Goal: Register for event/course

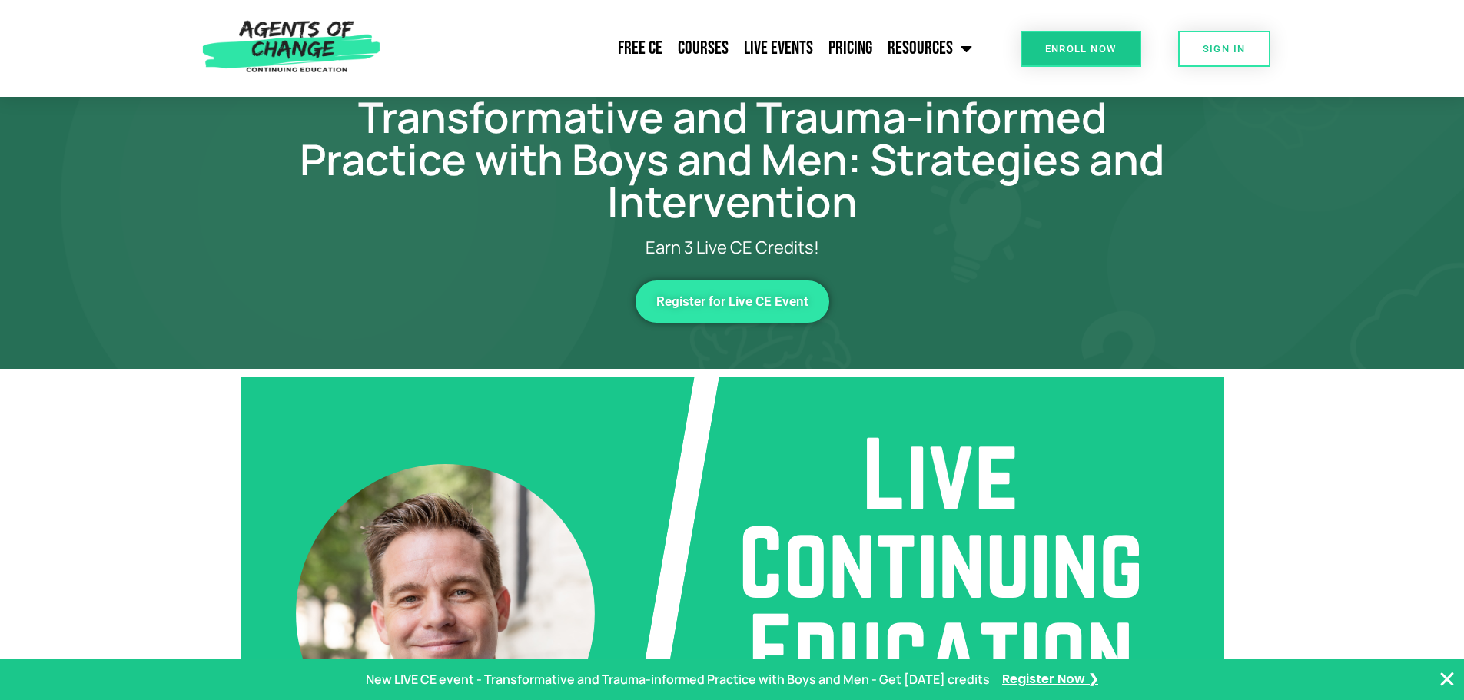
click at [767, 291] on link "Register for Live CE Event" at bounding box center [733, 302] width 194 height 42
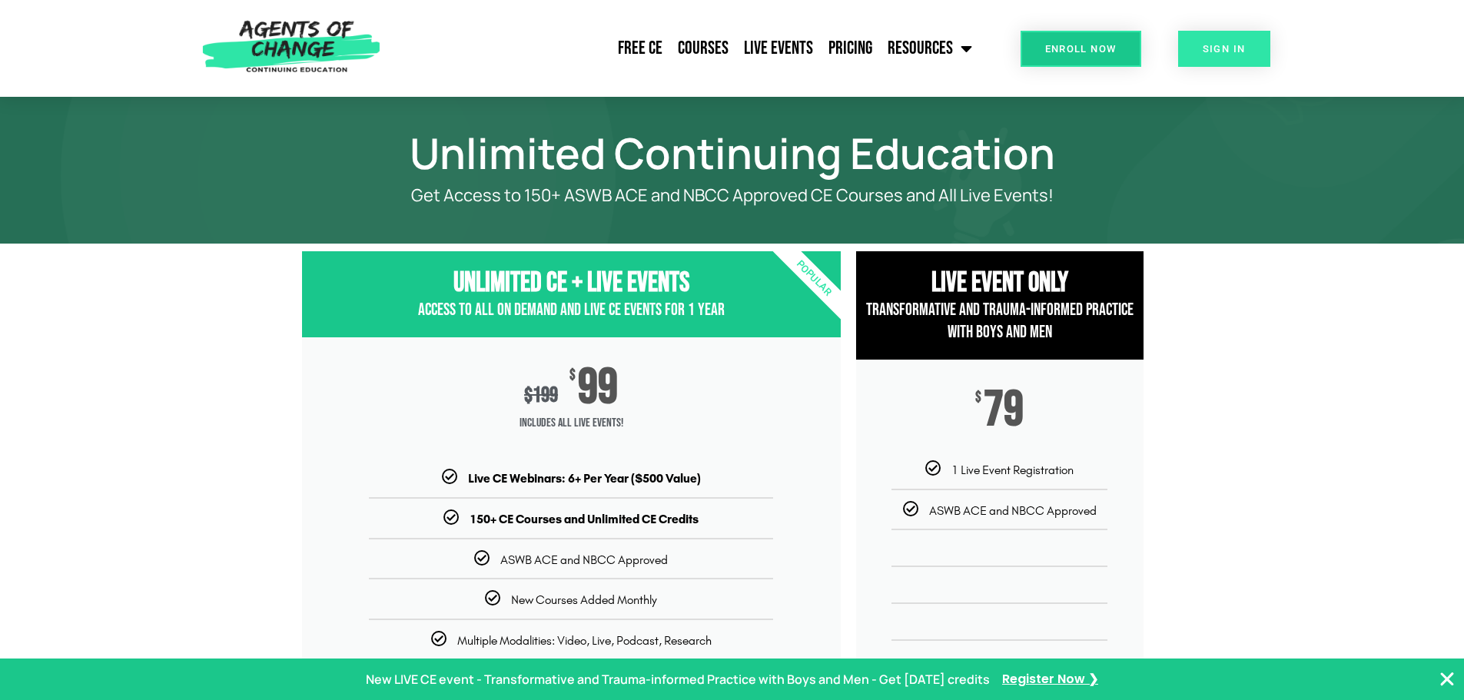
click at [1221, 52] on span "SIGN IN" at bounding box center [1224, 49] width 43 height 10
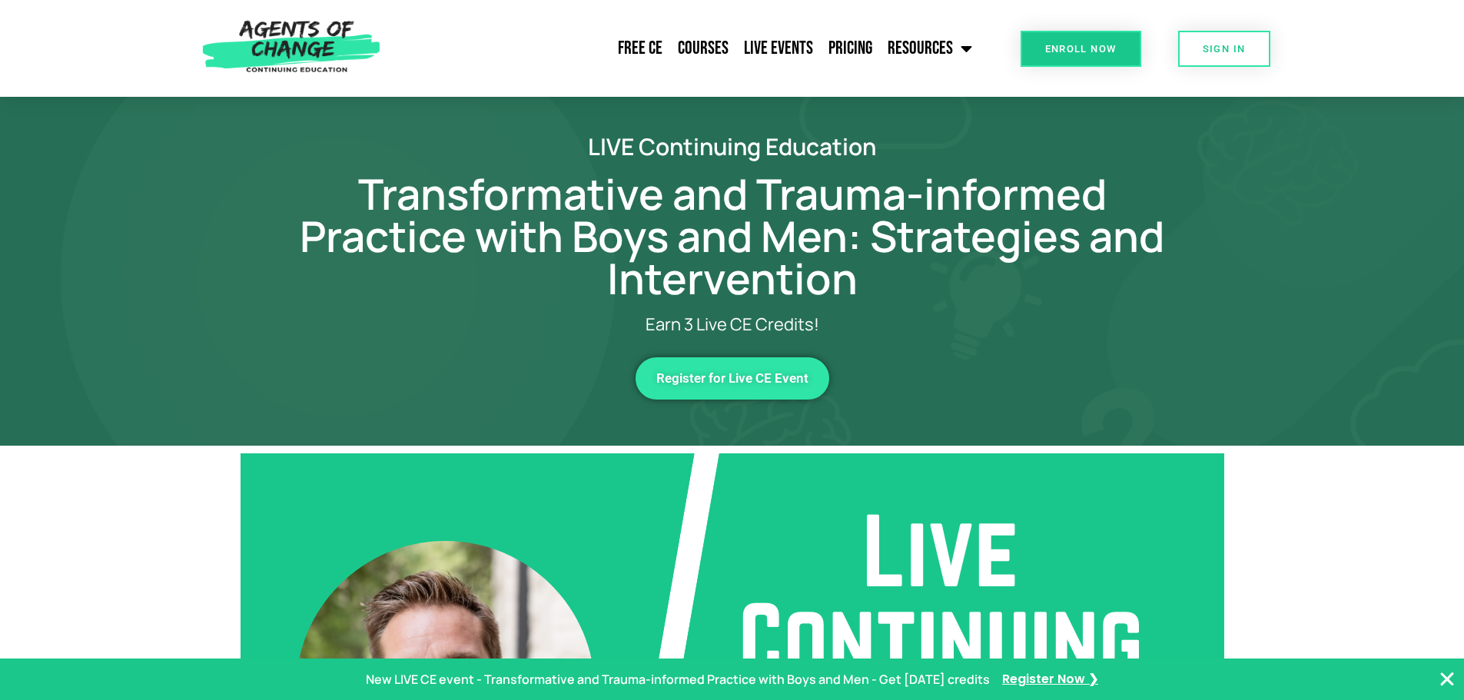
click at [759, 378] on span "Register for Live CE Event" at bounding box center [732, 378] width 152 height 13
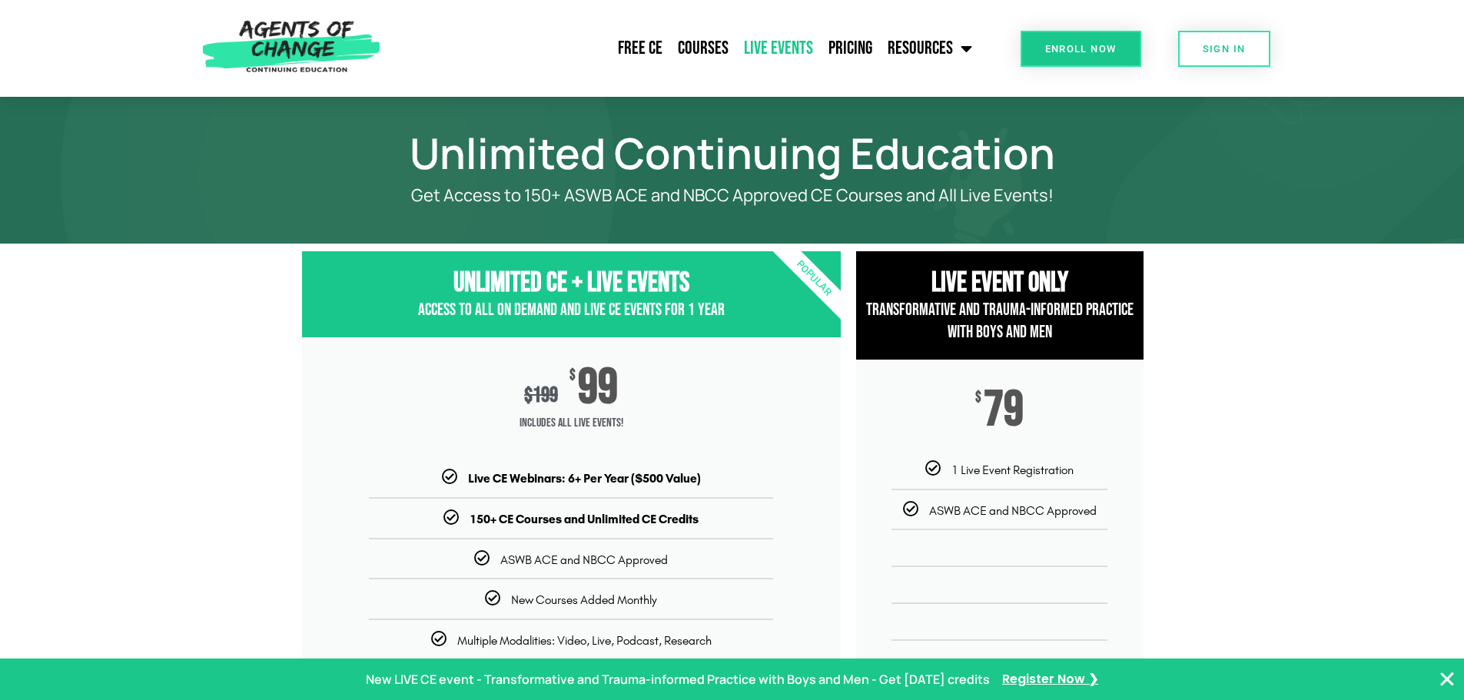
click at [803, 48] on link "Live Events" at bounding box center [778, 48] width 85 height 38
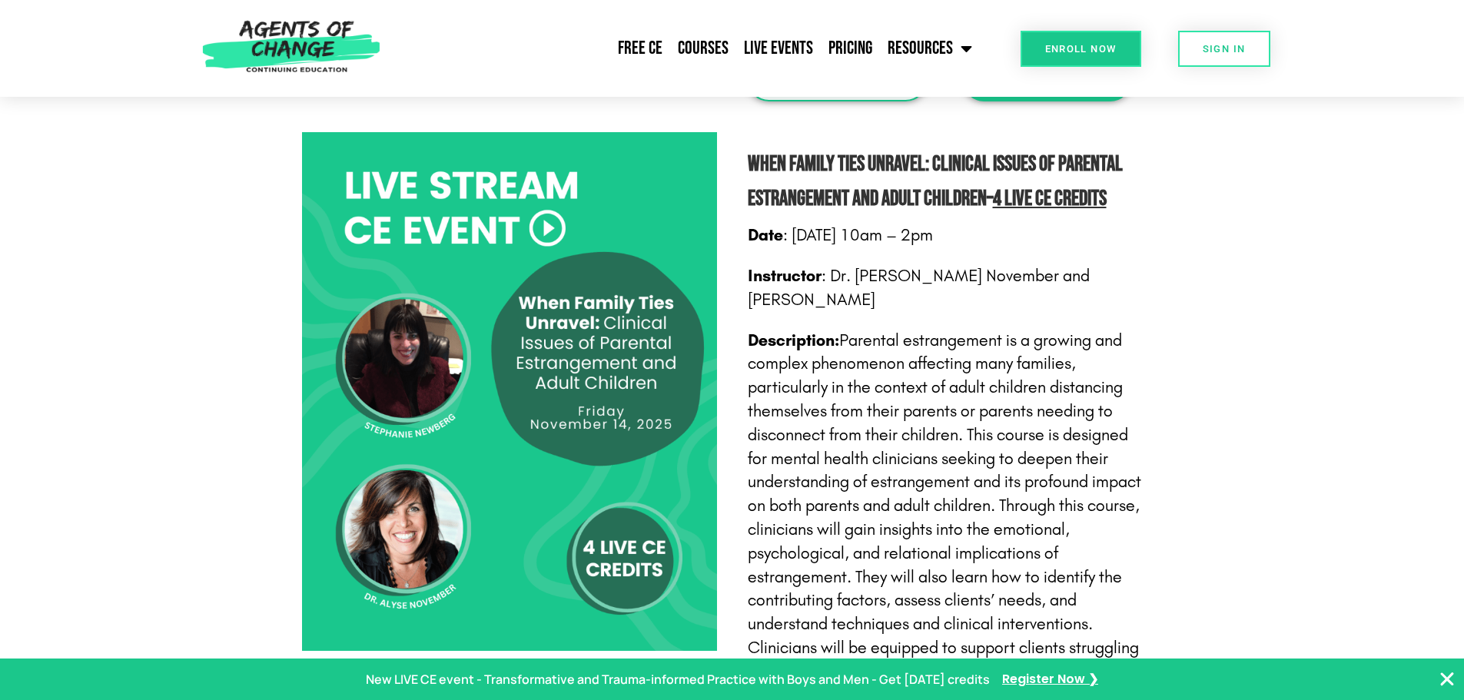
scroll to position [1307, 0]
